Goal: Task Accomplishment & Management: Manage account settings

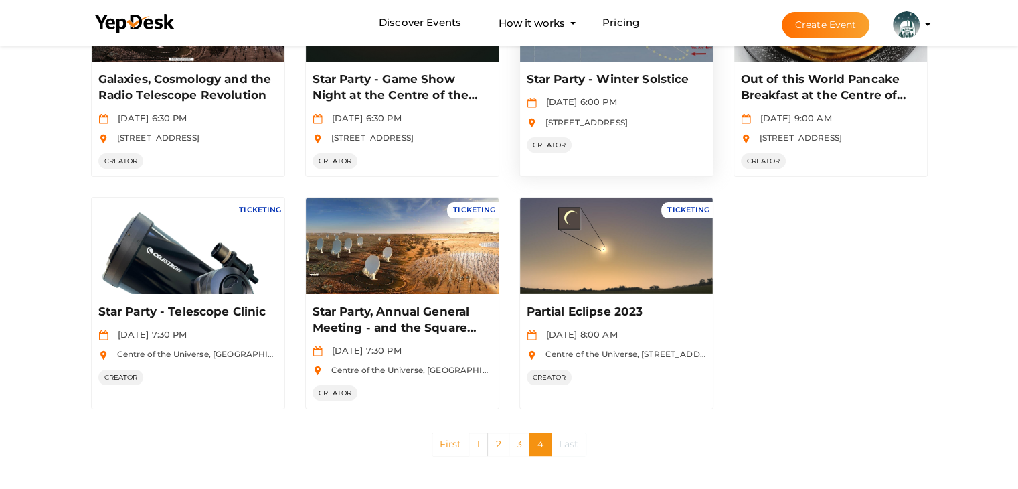
scroll to position [204, 0]
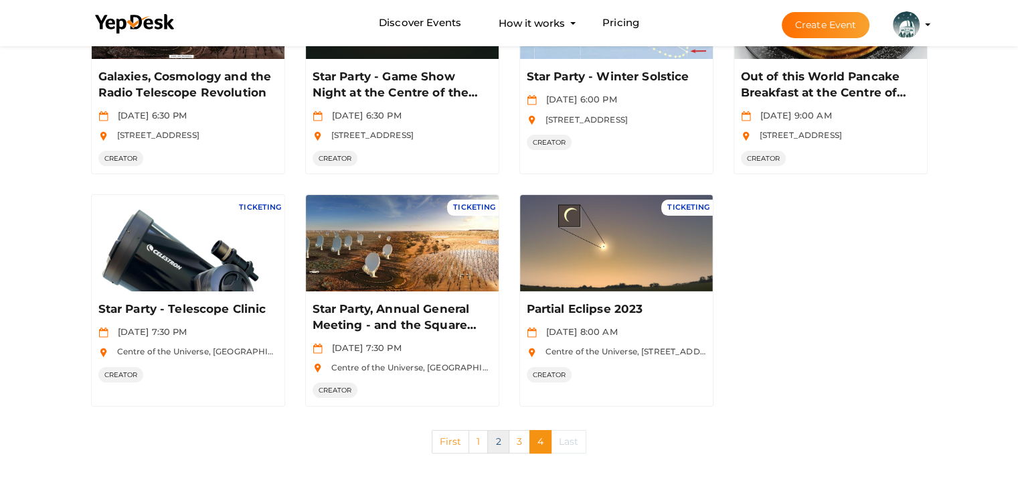
click at [493, 437] on link "2" at bounding box center [497, 441] width 21 height 23
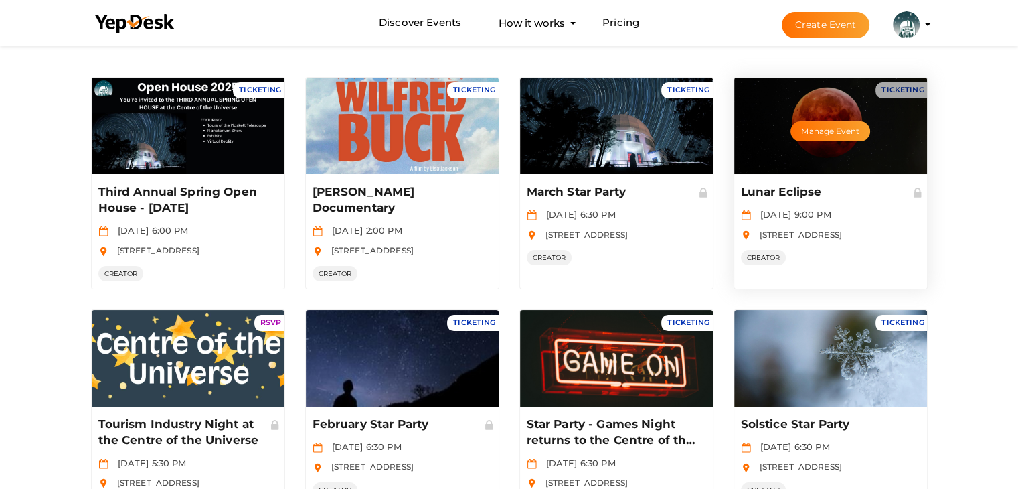
scroll to position [335, 0]
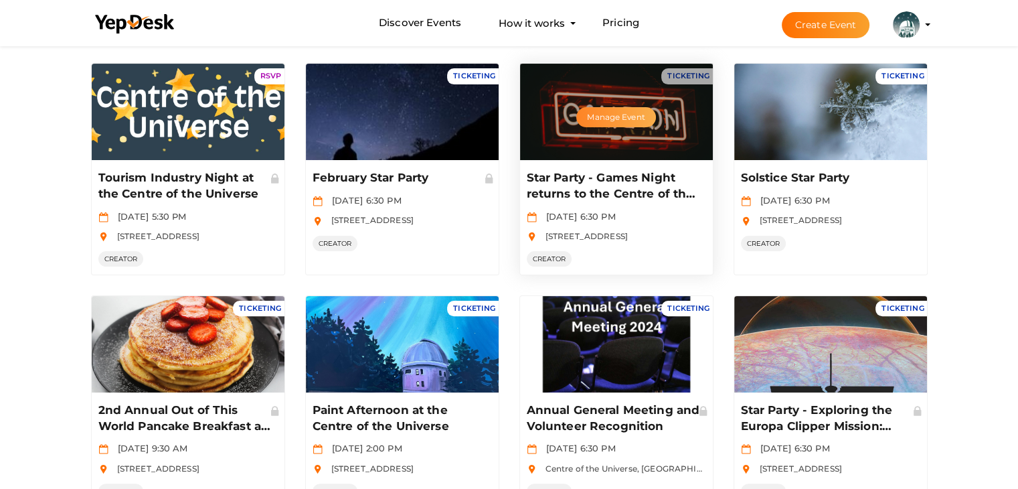
click at [590, 116] on button "Manage Event" at bounding box center [615, 117] width 79 height 20
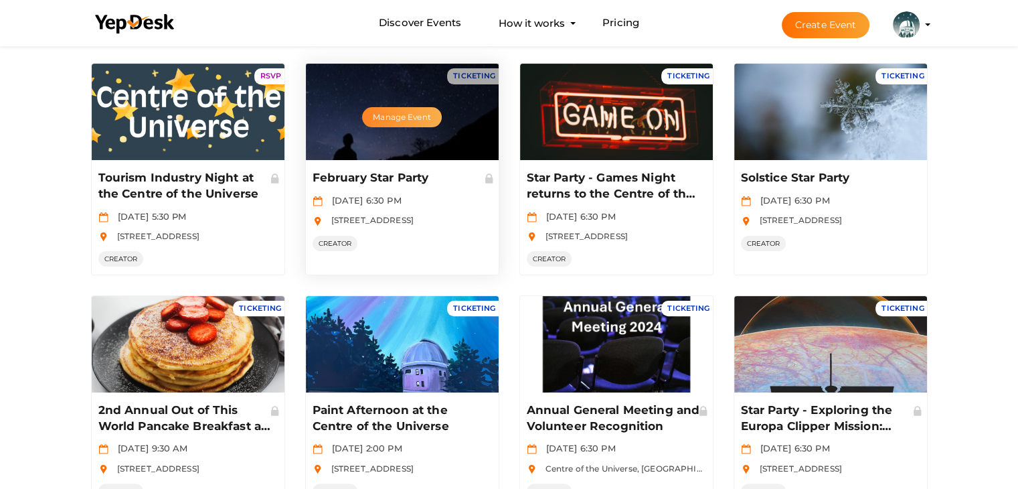
click at [389, 117] on button "Manage Event" at bounding box center [401, 117] width 79 height 20
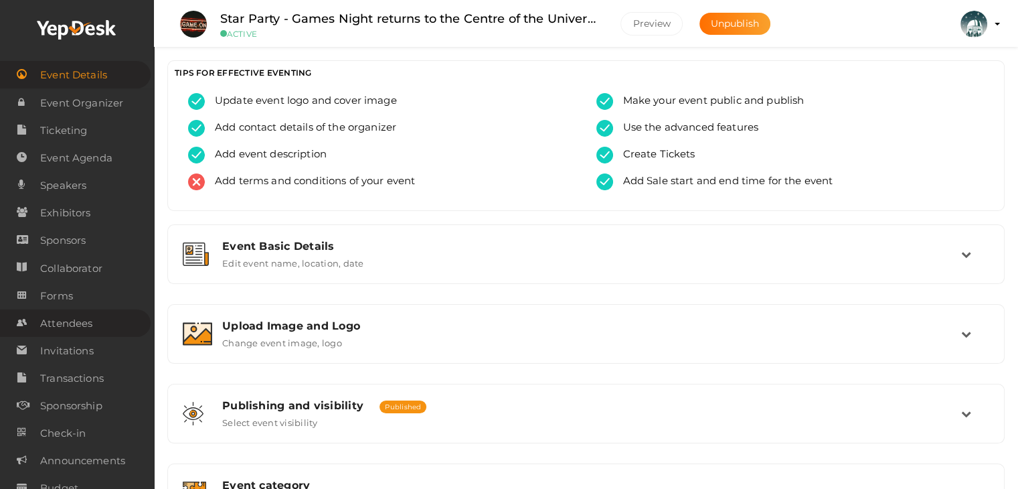
click at [73, 318] on span "Attendees" at bounding box center [66, 323] width 52 height 27
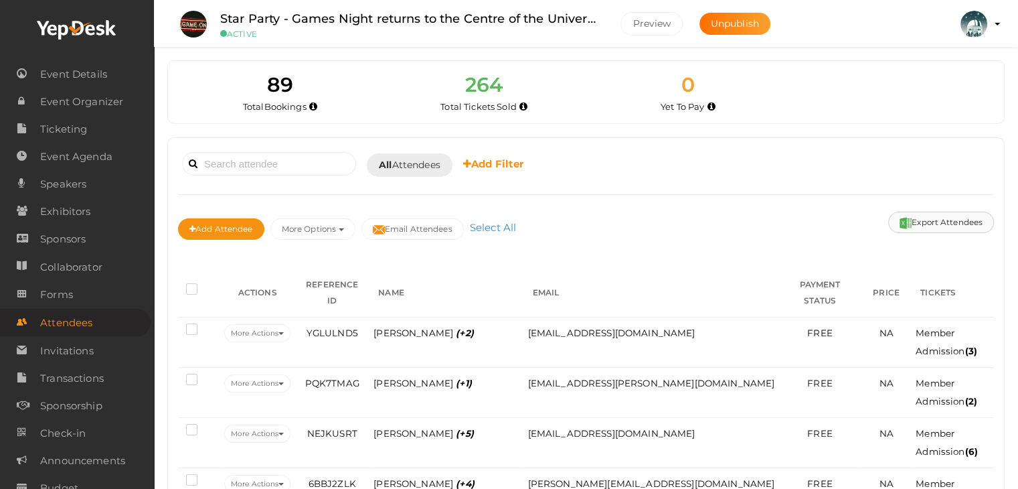
click at [968, 224] on button "Export Attendees" at bounding box center [941, 222] width 106 height 21
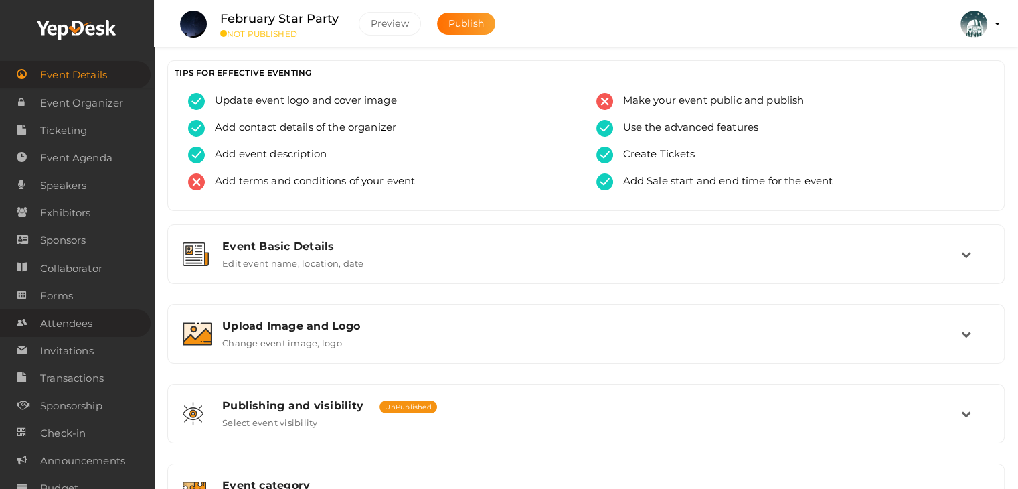
click at [51, 317] on span "Attendees" at bounding box center [66, 323] width 52 height 27
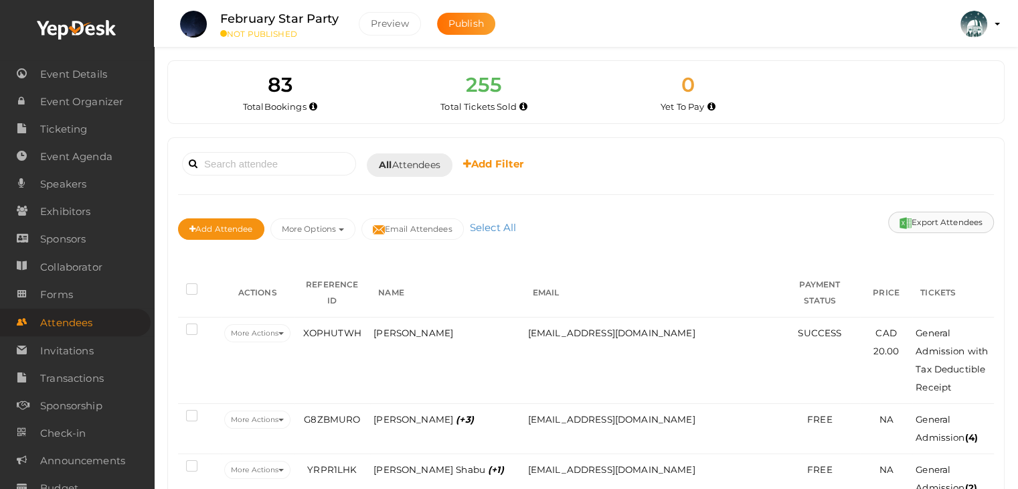
click at [943, 222] on button "Export Attendees" at bounding box center [941, 222] width 106 height 21
